Goal: Task Accomplishment & Management: Use online tool/utility

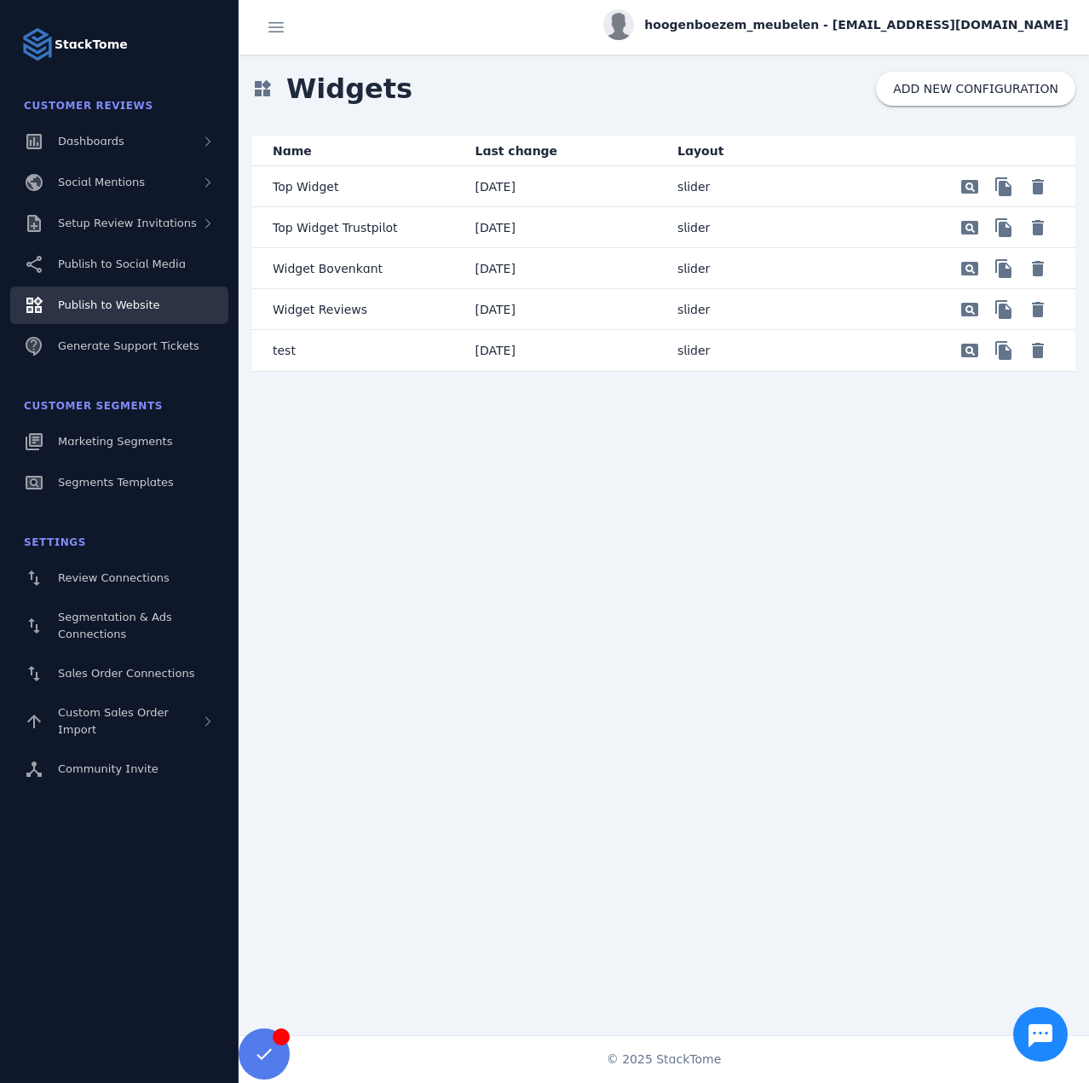
click at [343, 303] on p "Widget Reviews" at bounding box center [320, 309] width 95 height 20
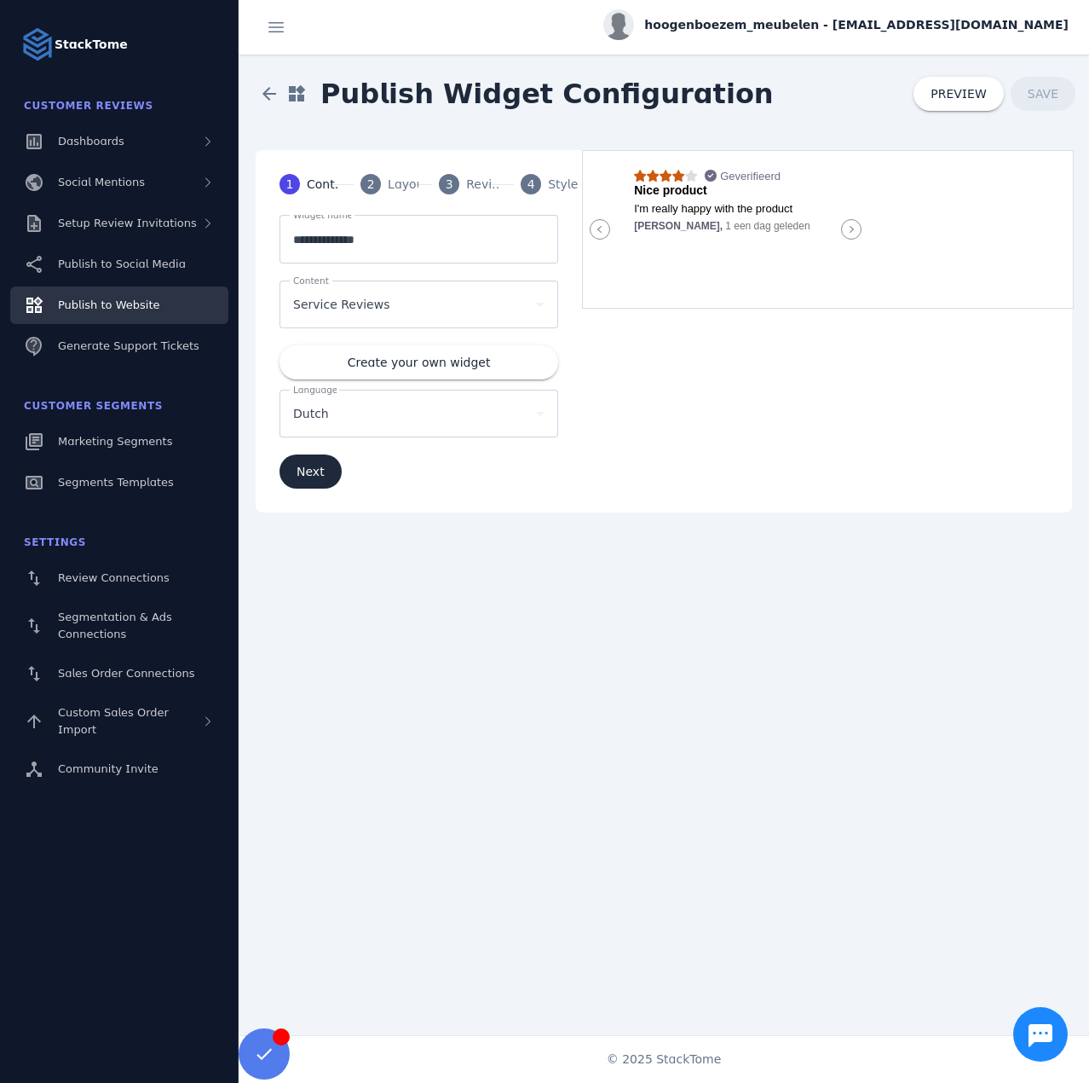
click at [369, 183] on span "2" at bounding box center [371, 185] width 8 height 18
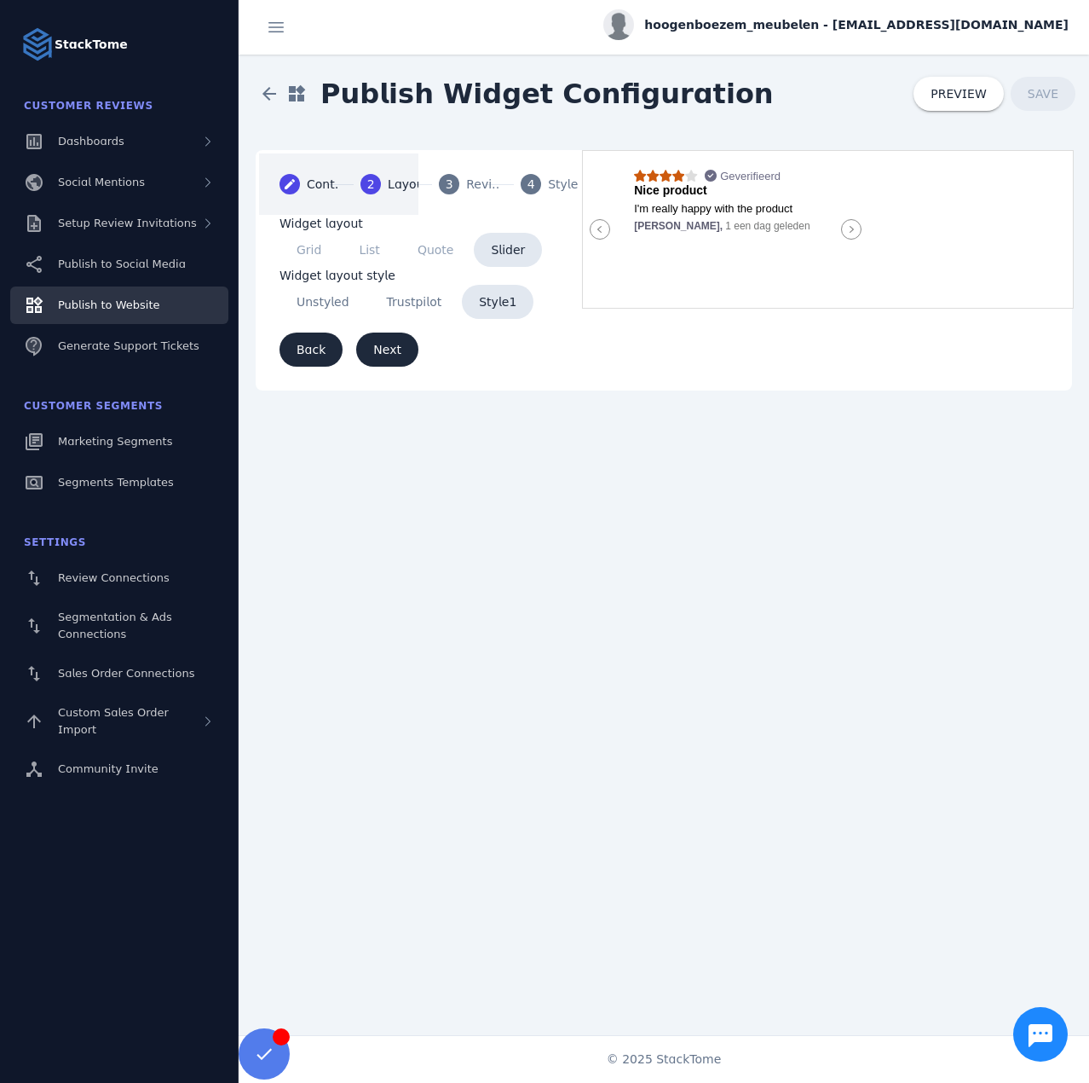
click at [292, 176] on mat-icon "create" at bounding box center [290, 184] width 20 height 20
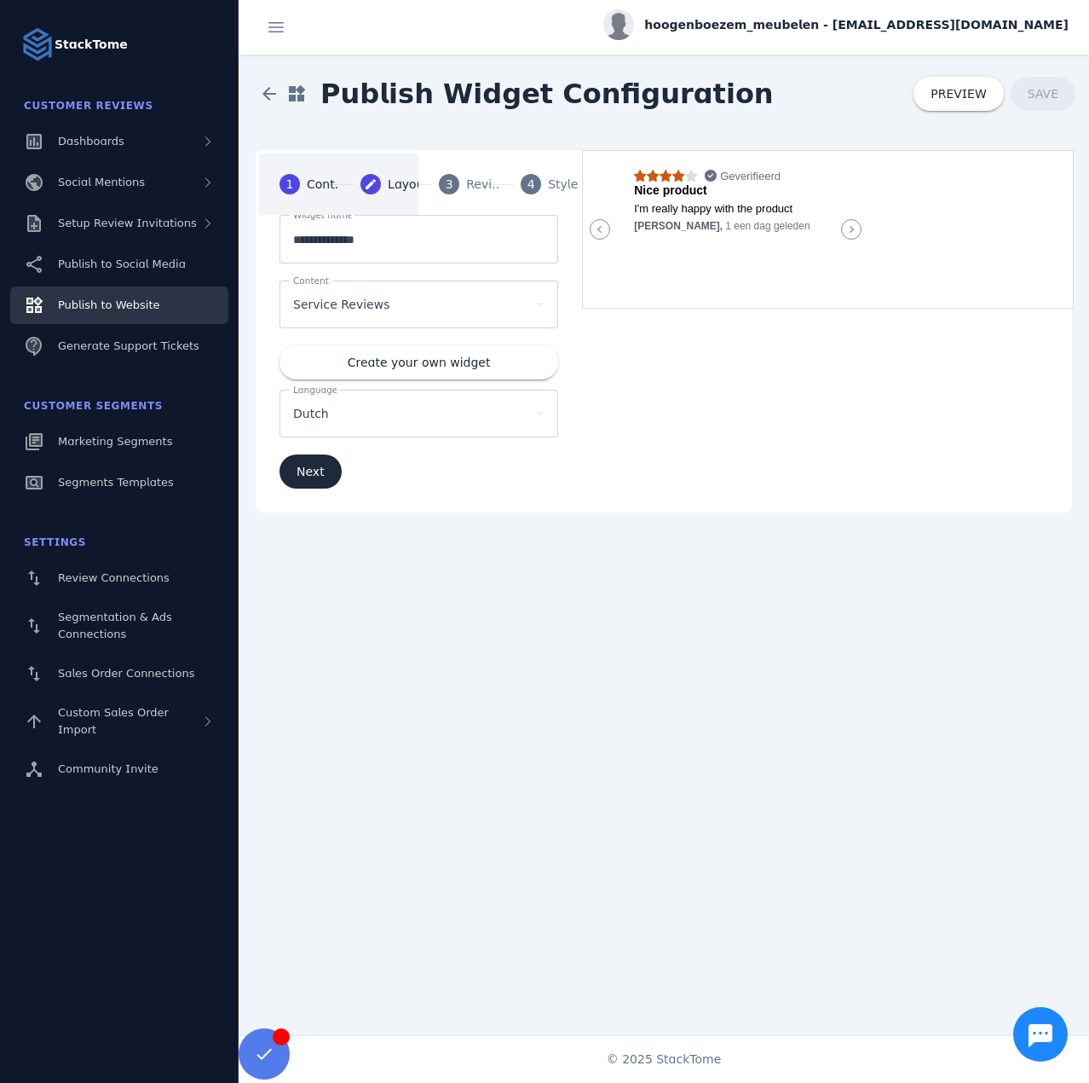
click at [402, 182] on div "Layout" at bounding box center [409, 185] width 43 height 18
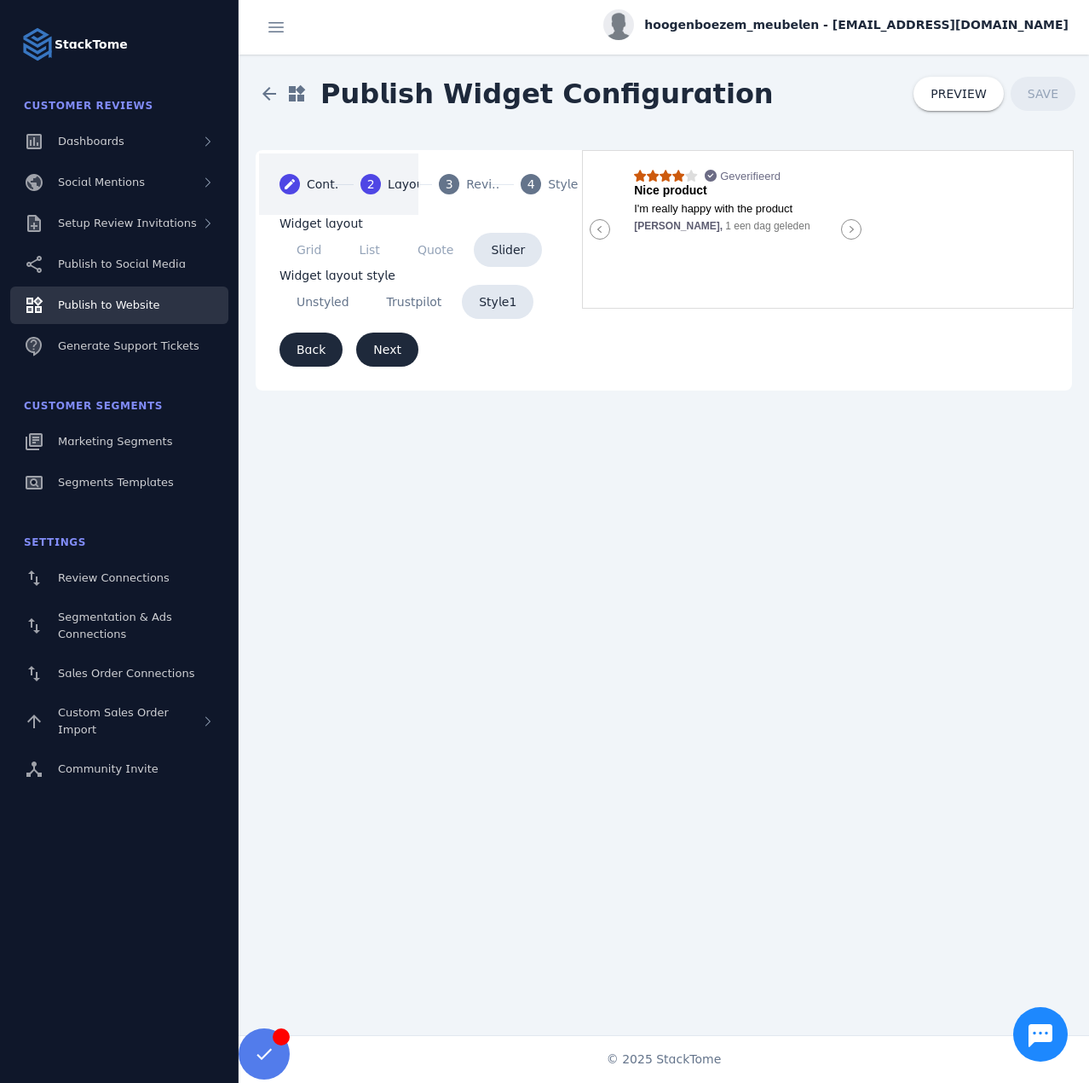
click at [450, 182] on span "3" at bounding box center [450, 185] width 8 height 18
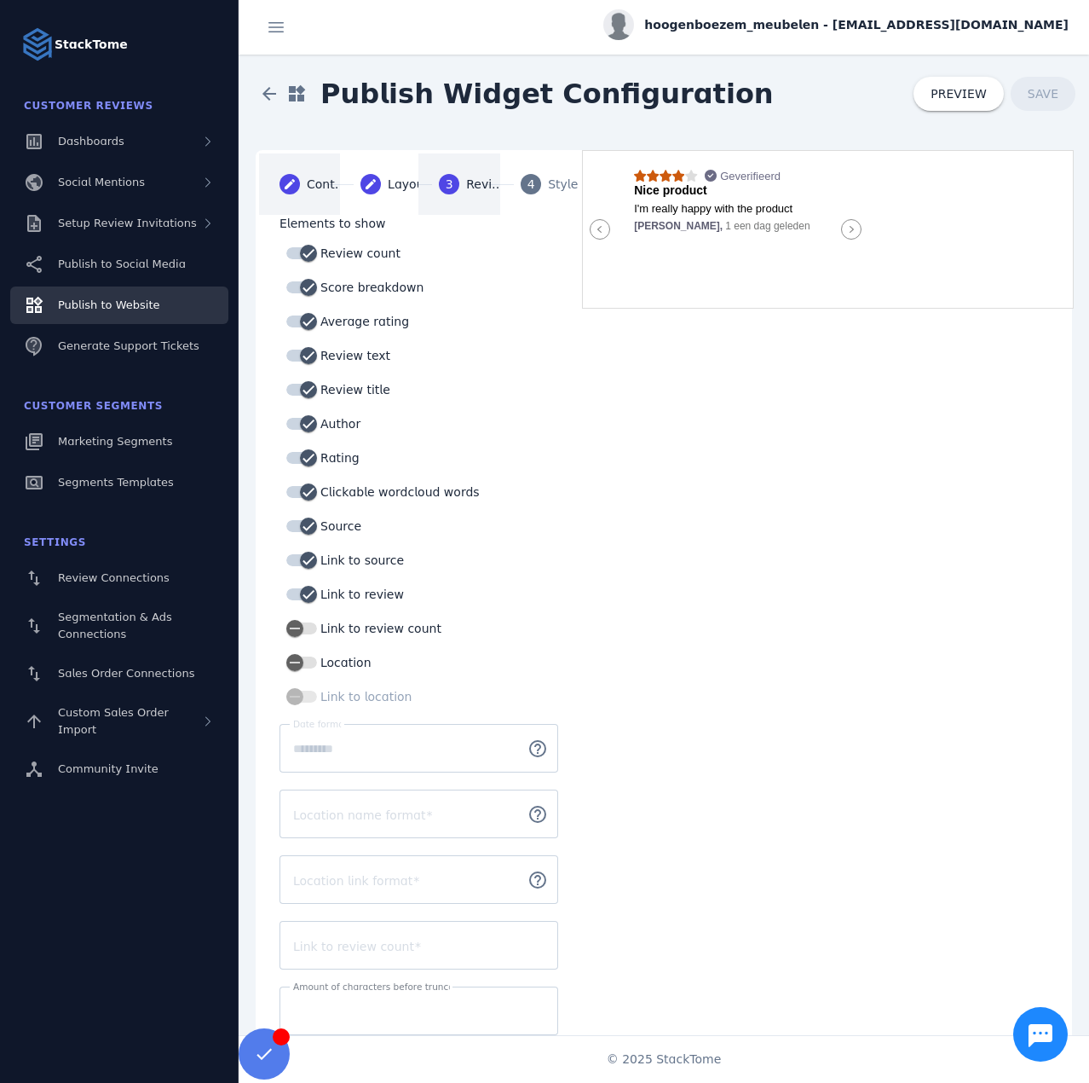
click at [537, 188] on div "4" at bounding box center [531, 184] width 20 height 20
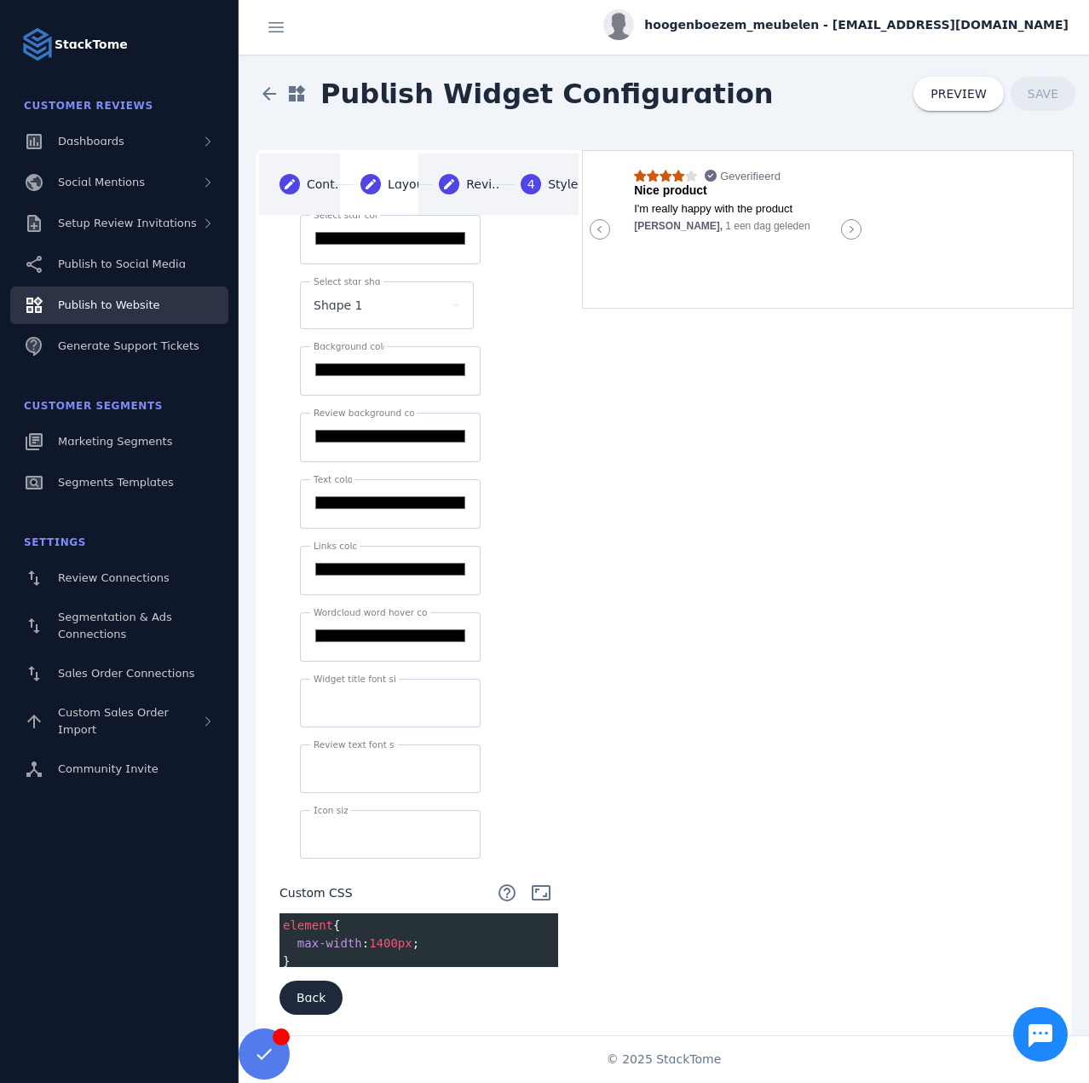
click at [471, 183] on div "Reviews" at bounding box center [487, 185] width 43 height 18
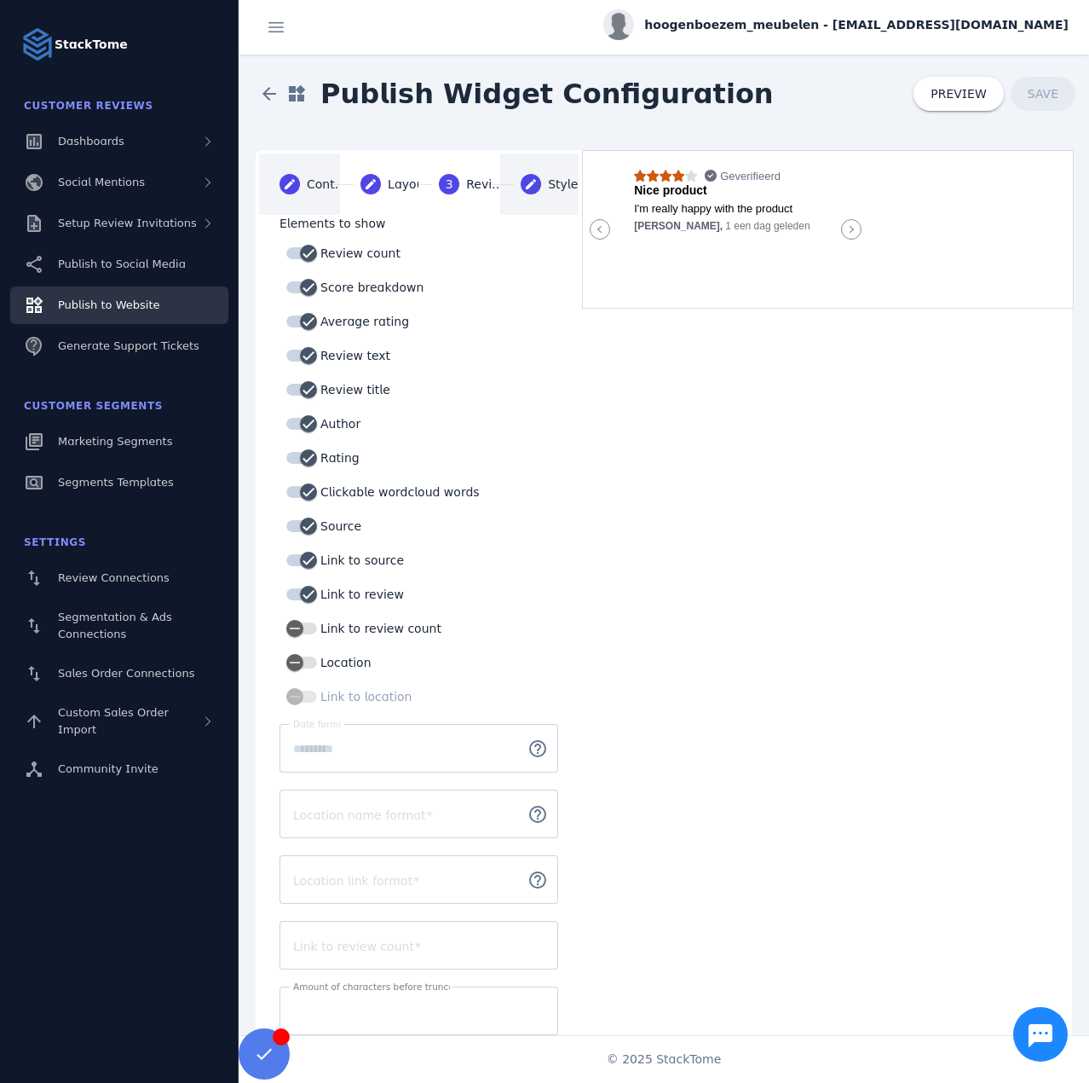
click at [538, 181] on mat-icon "create" at bounding box center [531, 184] width 20 height 20
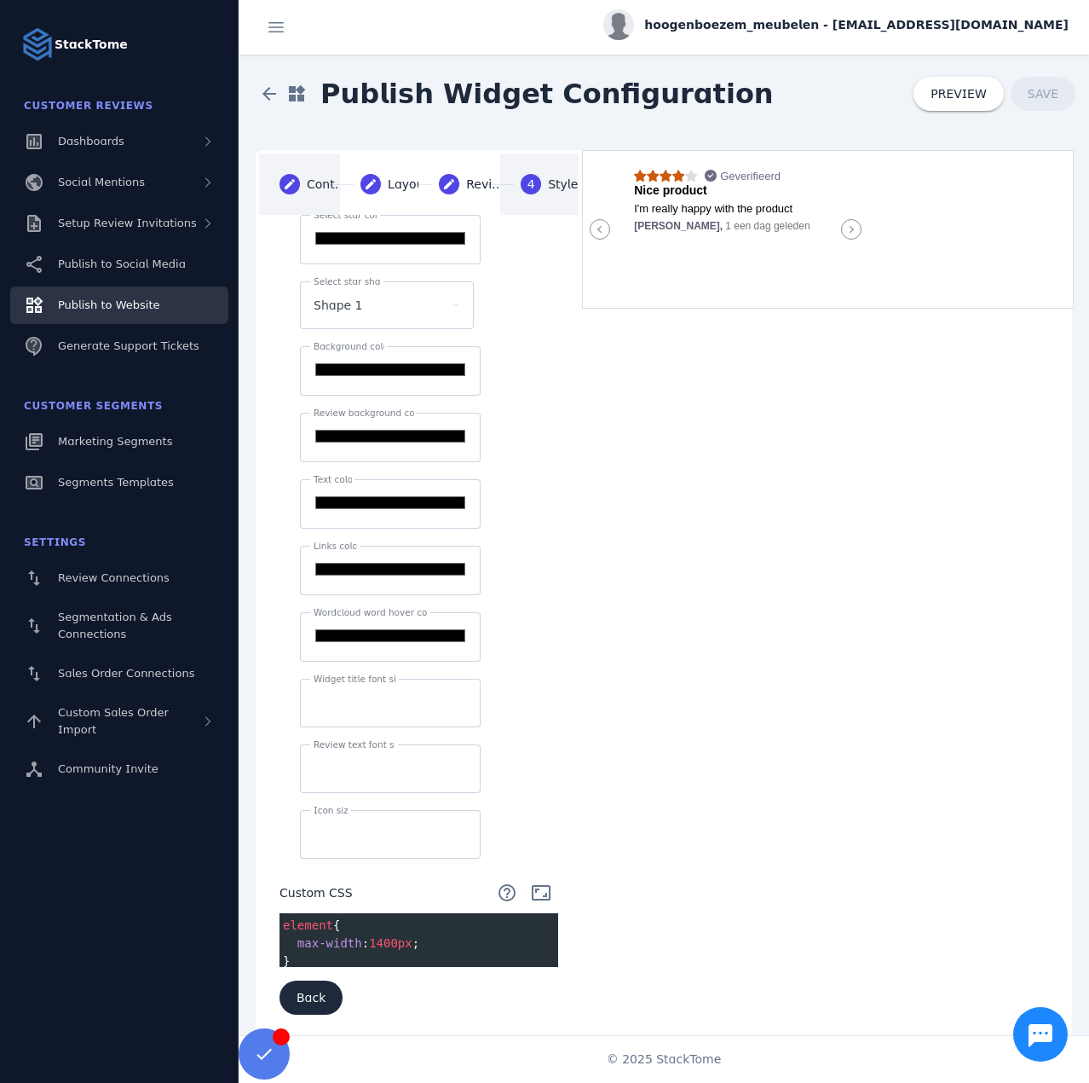
click at [416, 238] on input "*******" at bounding box center [390, 238] width 153 height 20
type textarea "**********"
drag, startPoint x: 298, startPoint y: 949, endPoint x: 271, endPoint y: 918, distance: 41.1
click at [271, 918] on div "**********" at bounding box center [419, 625] width 320 height 820
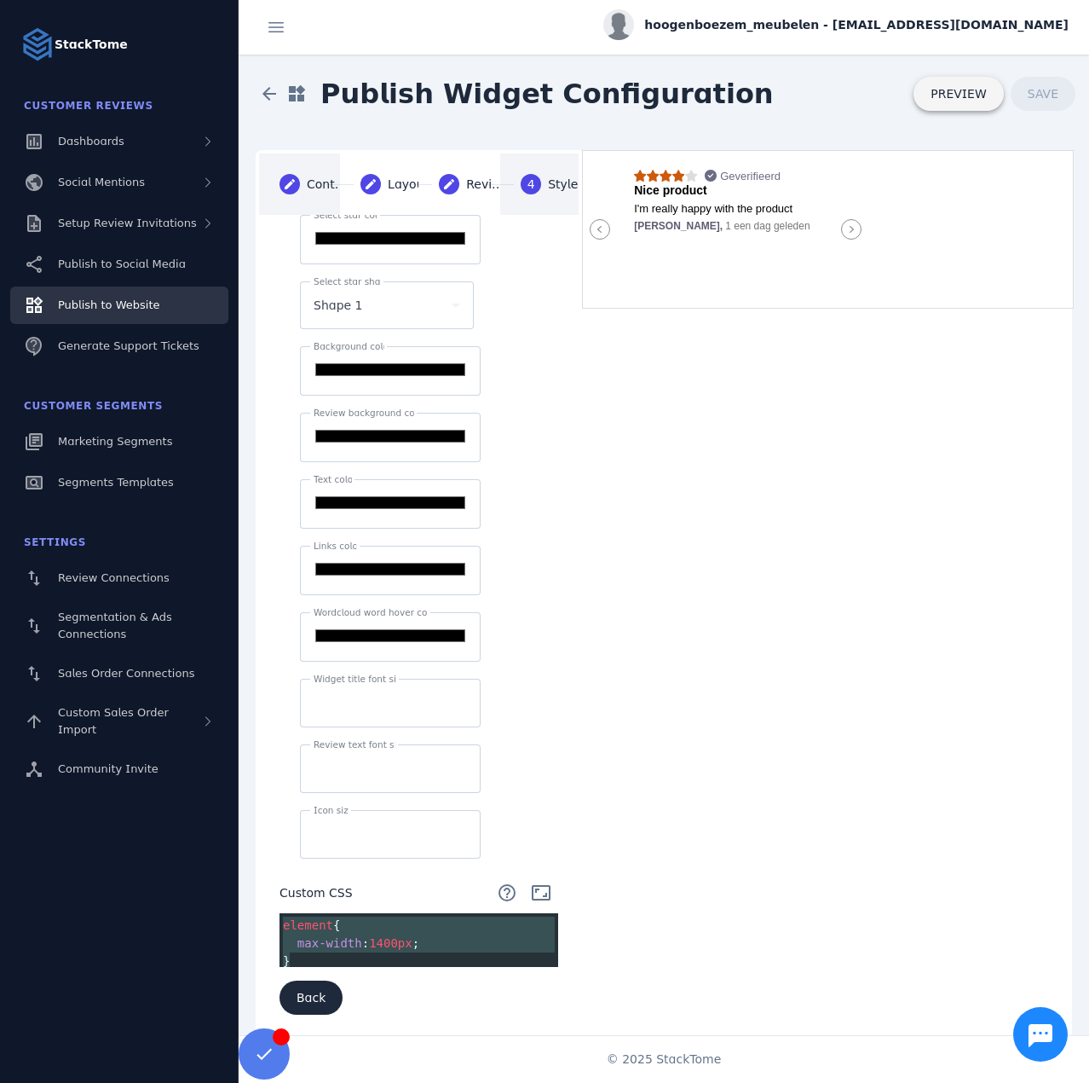
click at [971, 88] on span "PREVIEW" at bounding box center [959, 94] width 56 height 12
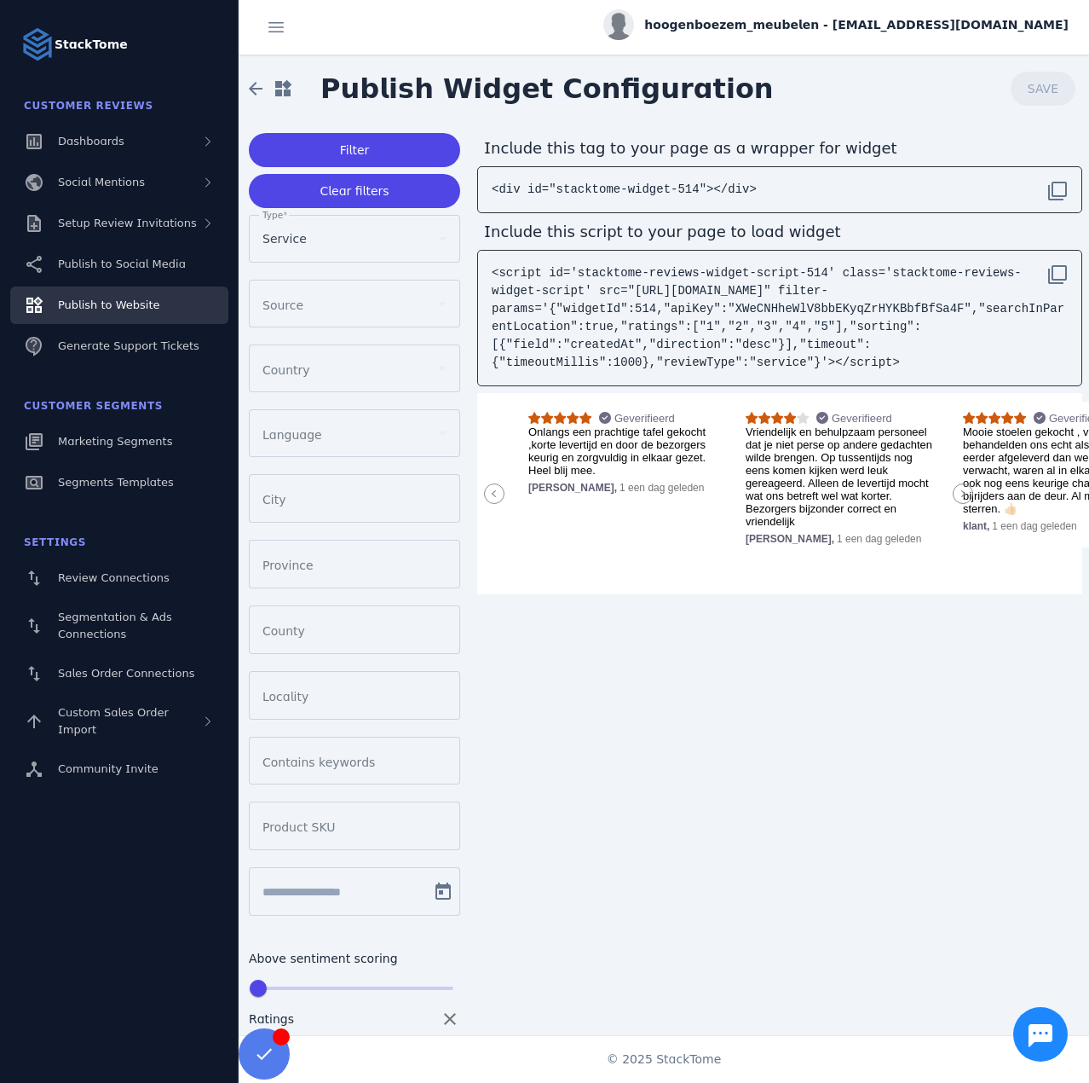
click at [965, 498] on icon at bounding box center [963, 493] width 20 height 20
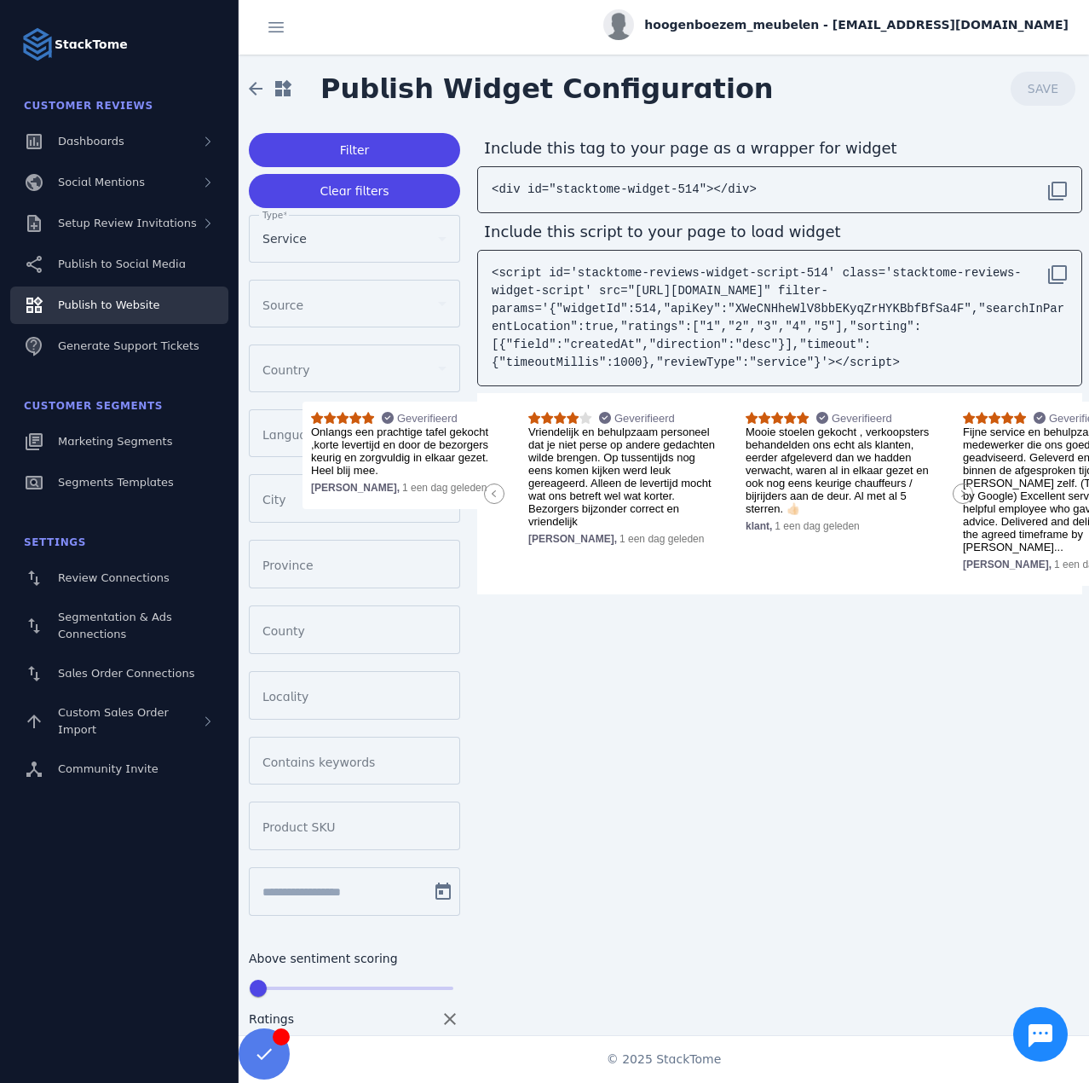
click at [965, 498] on icon at bounding box center [963, 493] width 20 height 20
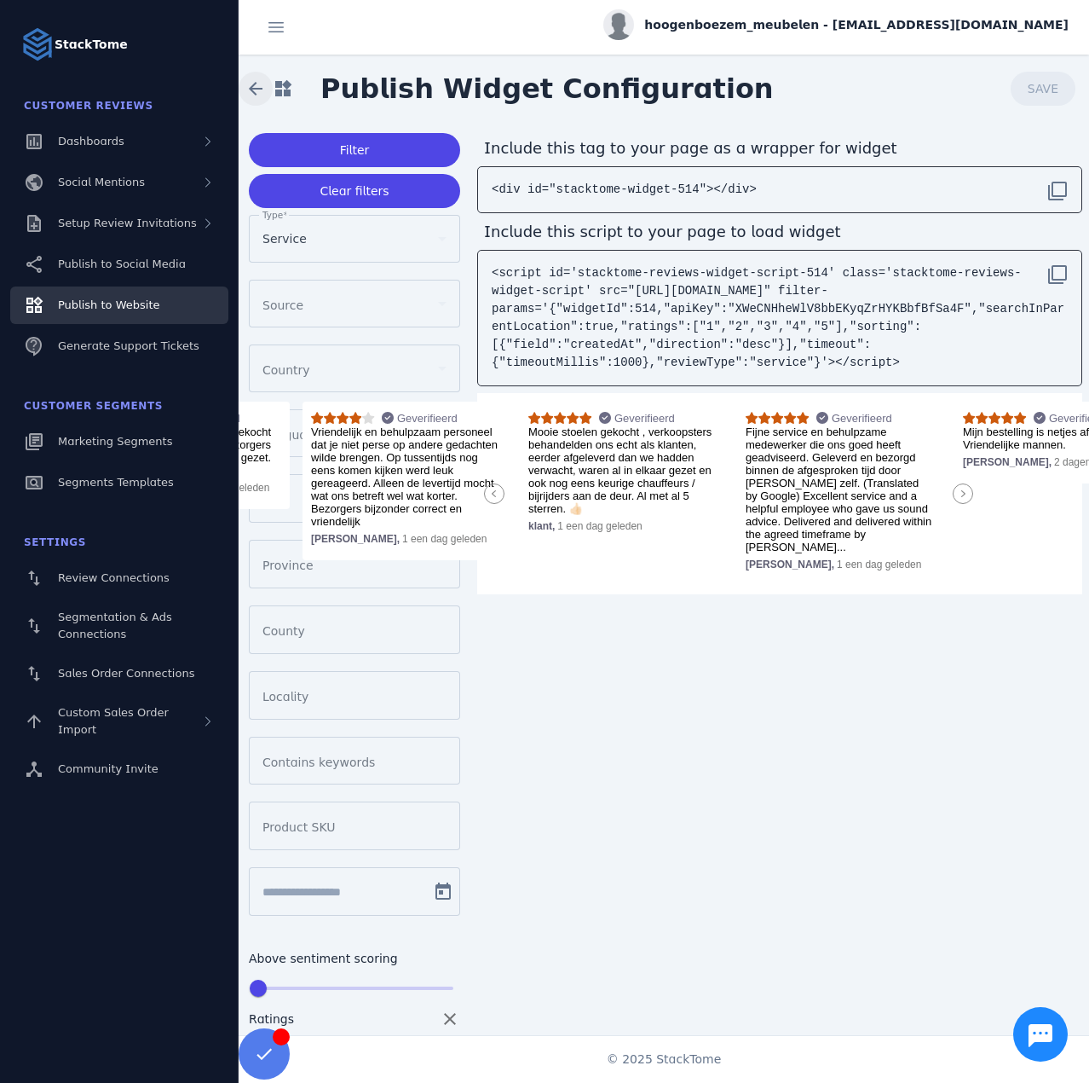
click at [248, 89] on span at bounding box center [255, 88] width 41 height 41
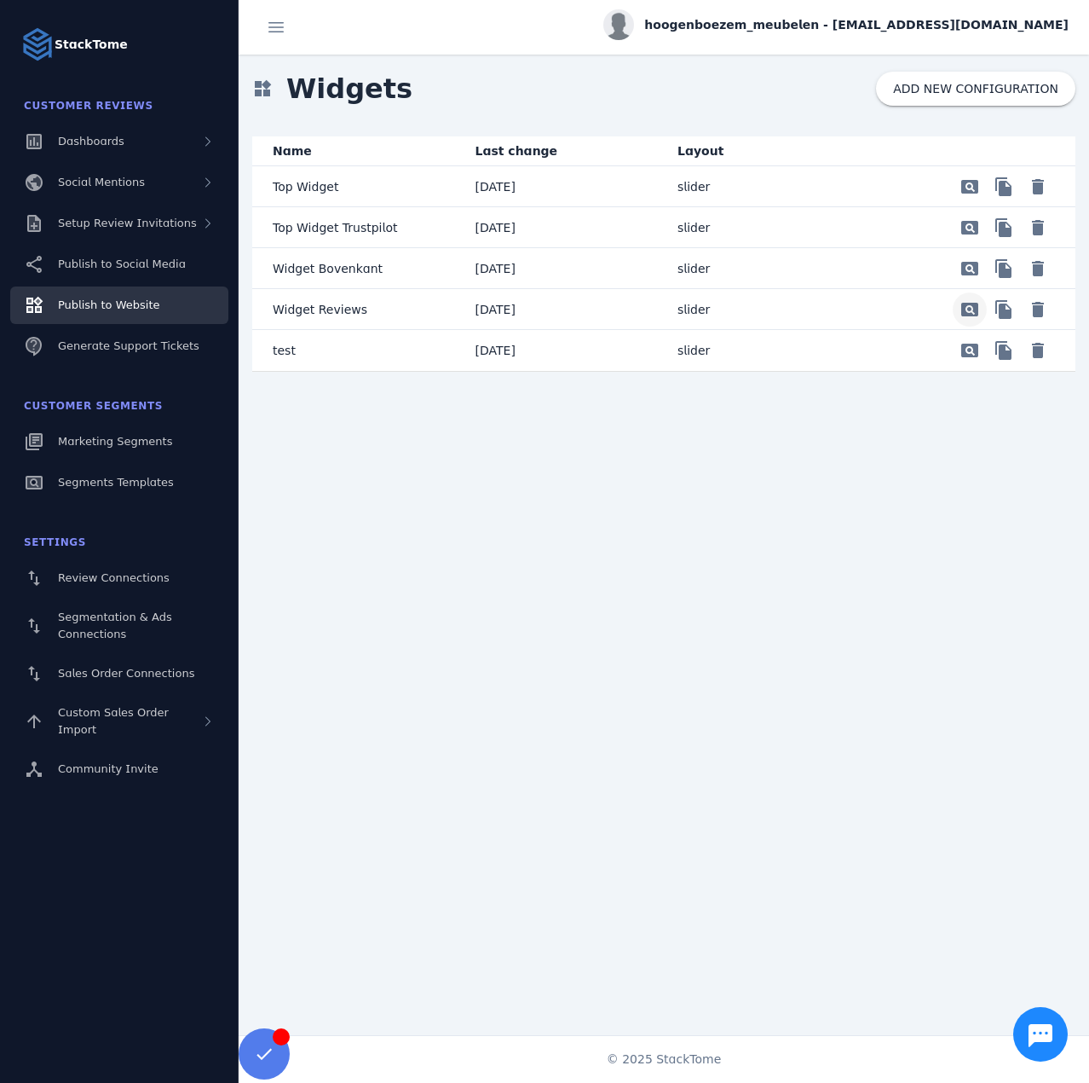
click at [966, 207] on span "Preview" at bounding box center [970, 186] width 41 height 41
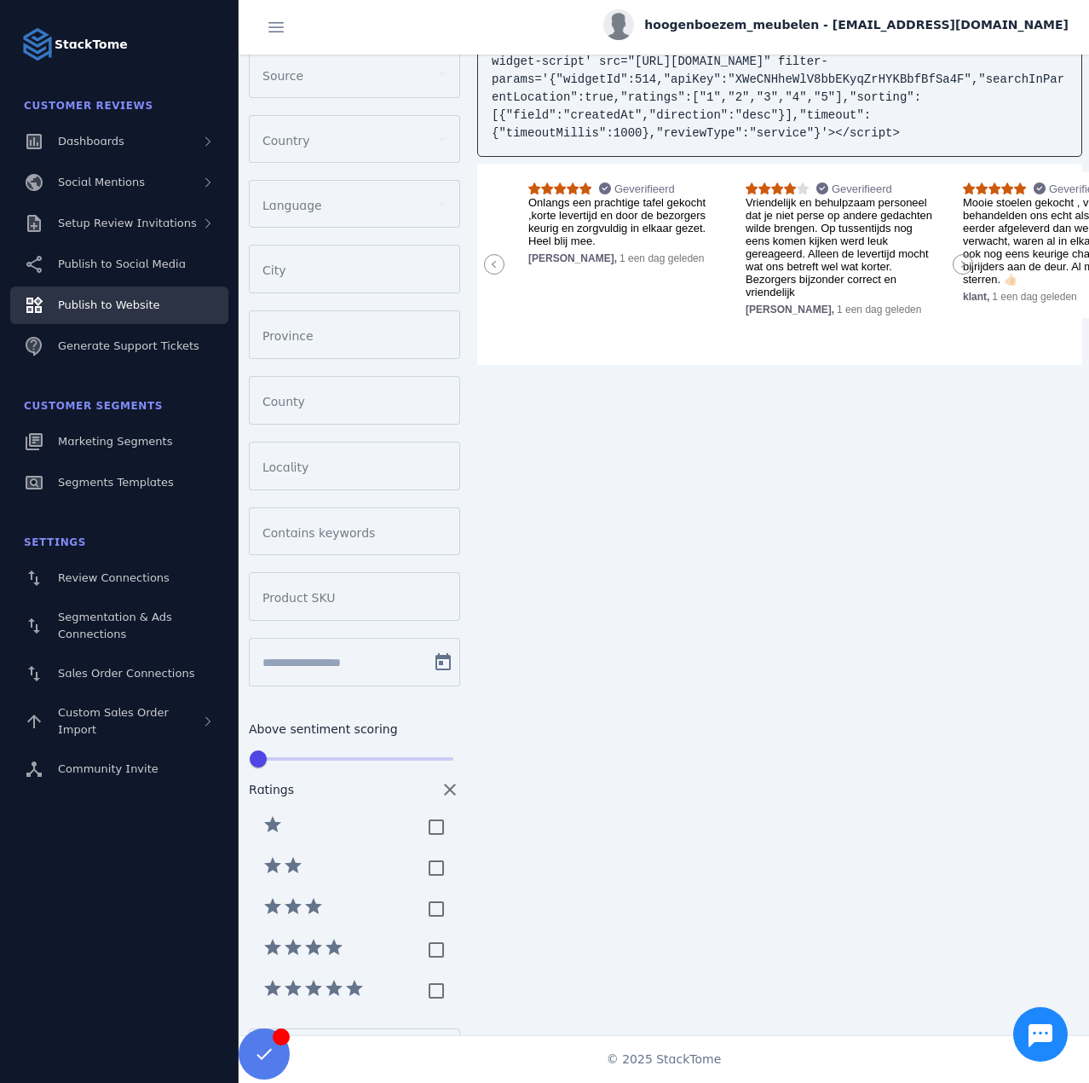
scroll to position [161, 0]
